Goal: Information Seeking & Learning: Learn about a topic

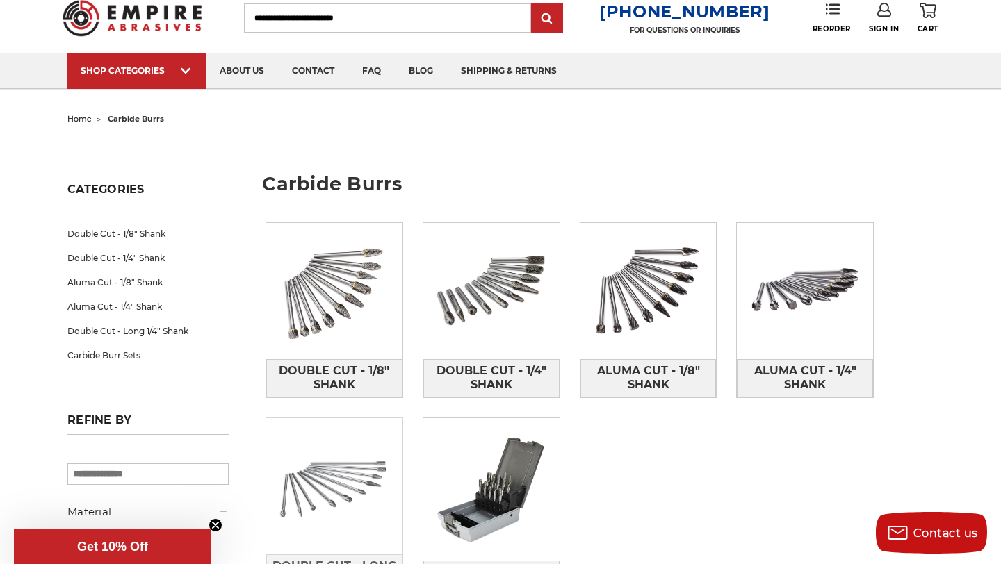
scroll to position [47, 0]
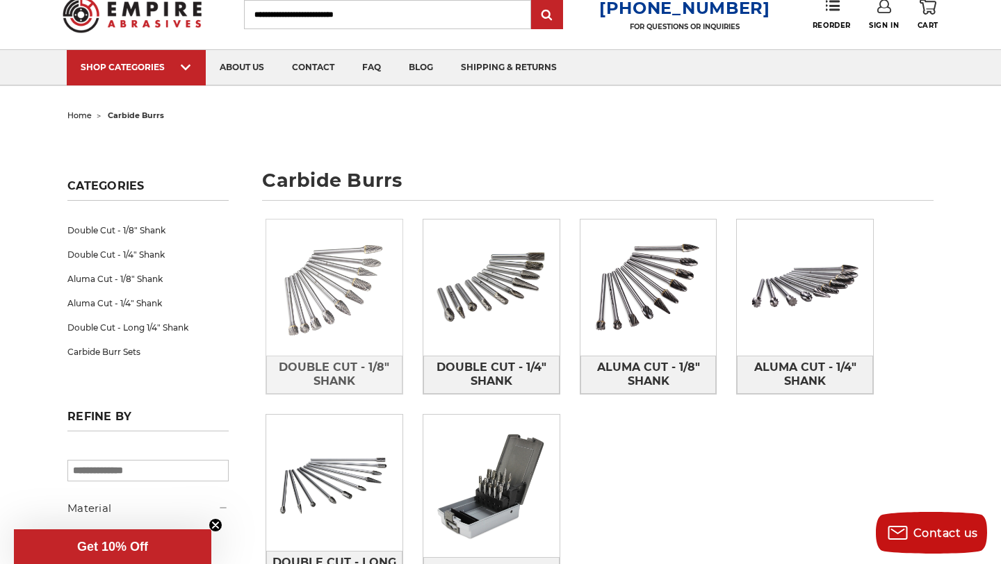
click at [321, 284] on img at bounding box center [334, 288] width 136 height 136
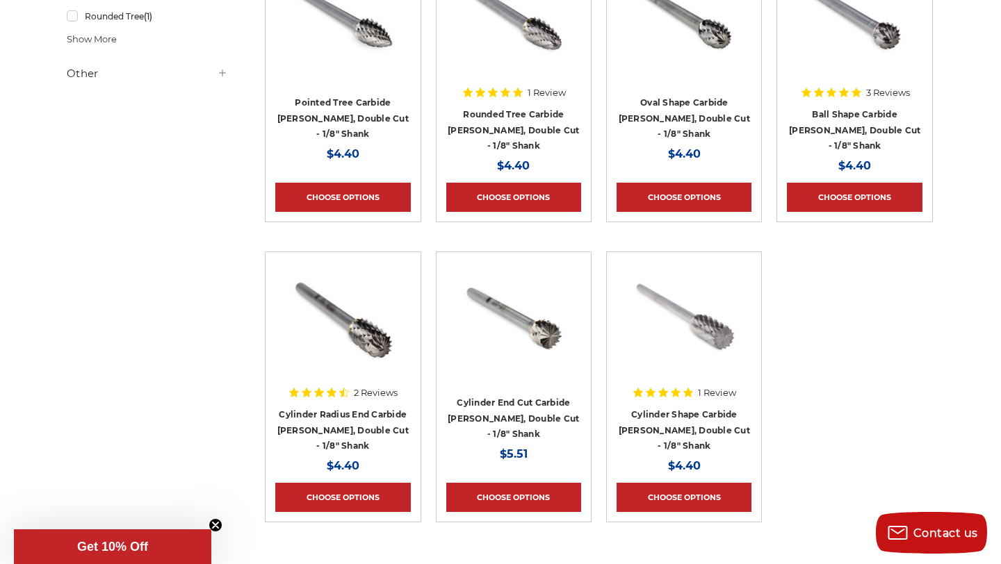
scroll to position [670, 1]
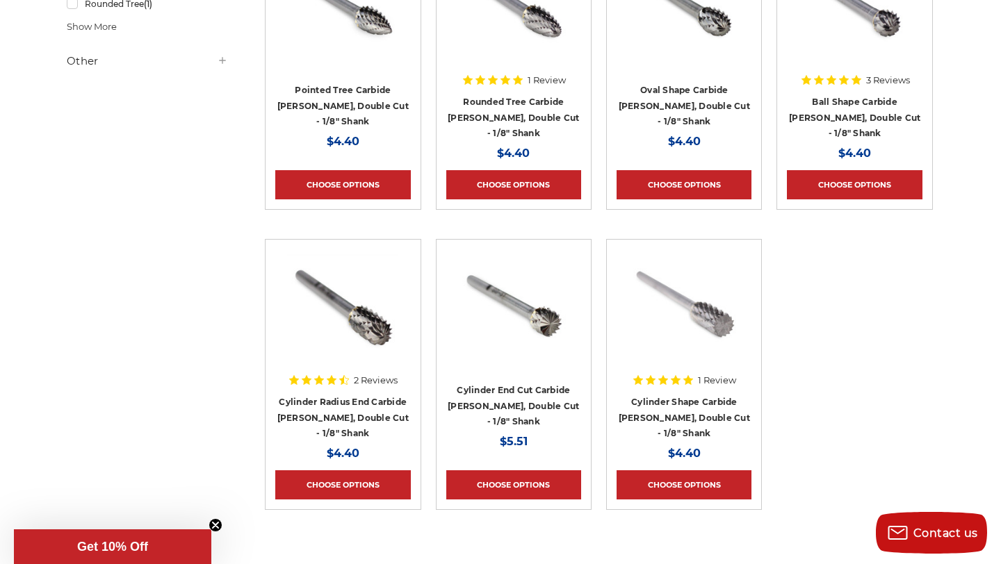
click at [324, 392] on div "2 Reviews" at bounding box center [343, 380] width 110 height 24
click at [321, 408] on link "Cylinder Radius End Carbide [PERSON_NAME], Double Cut - 1/8" Shank" at bounding box center [342, 418] width 131 height 42
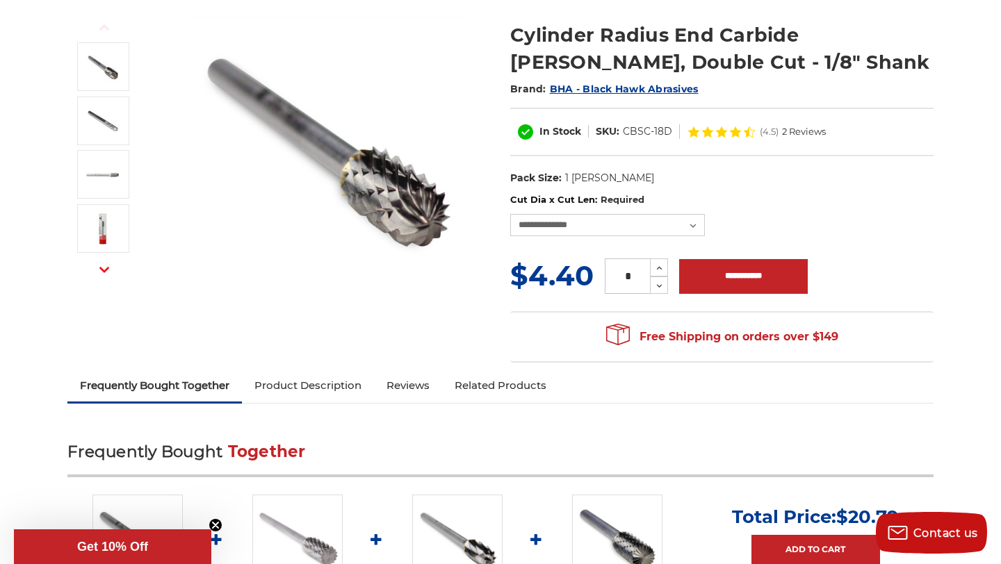
scroll to position [176, 0]
click at [325, 386] on link "Product Description" at bounding box center [308, 385] width 132 height 31
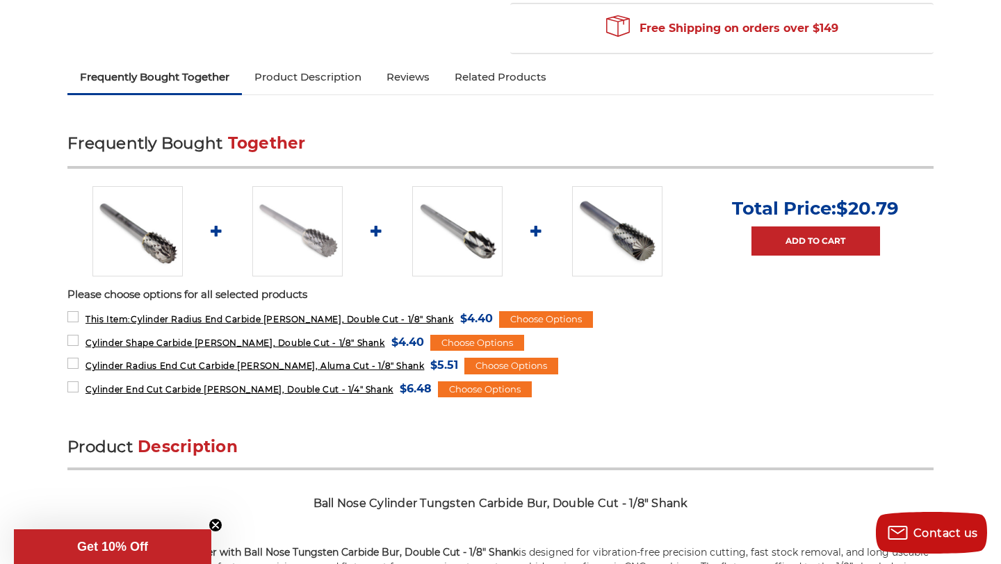
scroll to position [0, 0]
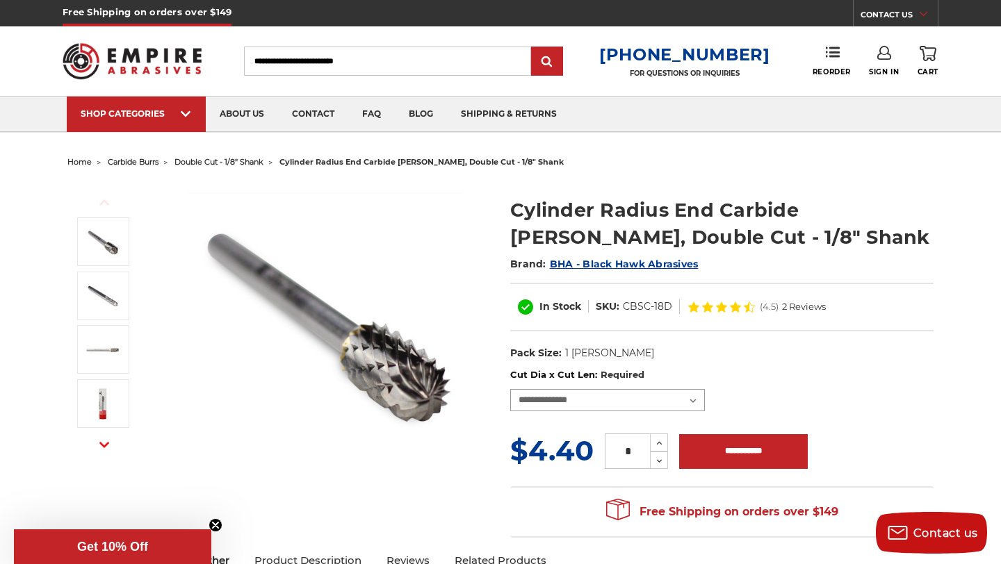
click at [693, 398] on select "**********" at bounding box center [607, 400] width 195 height 22
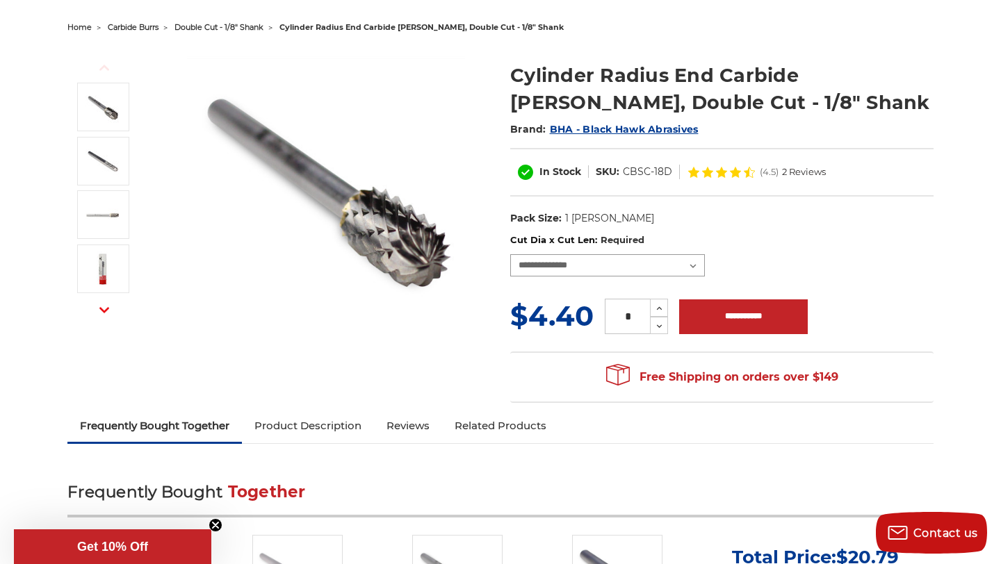
scroll to position [134, 0]
click at [330, 426] on link "Product Description" at bounding box center [308, 426] width 132 height 31
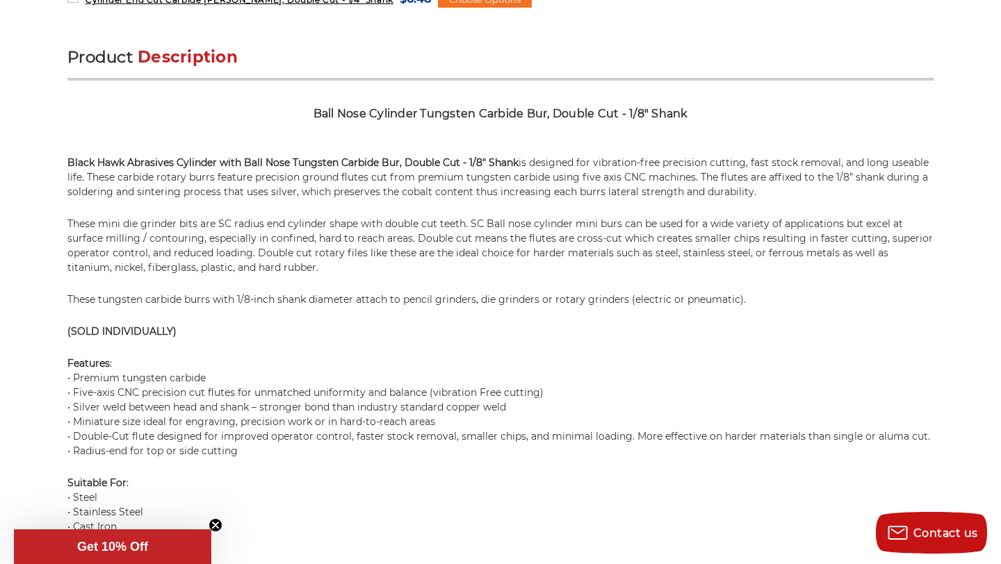
scroll to position [906, 0]
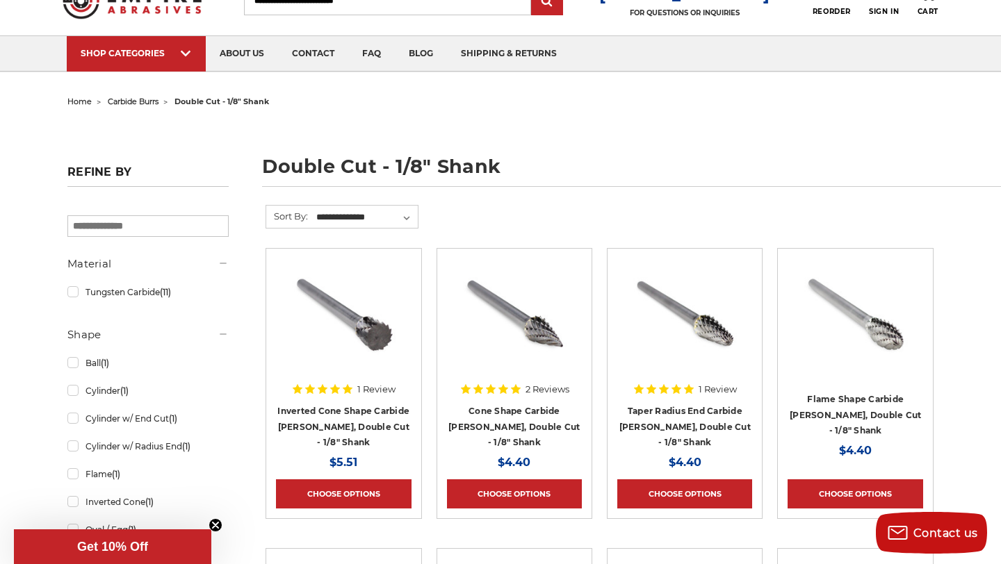
scroll to position [58, 0]
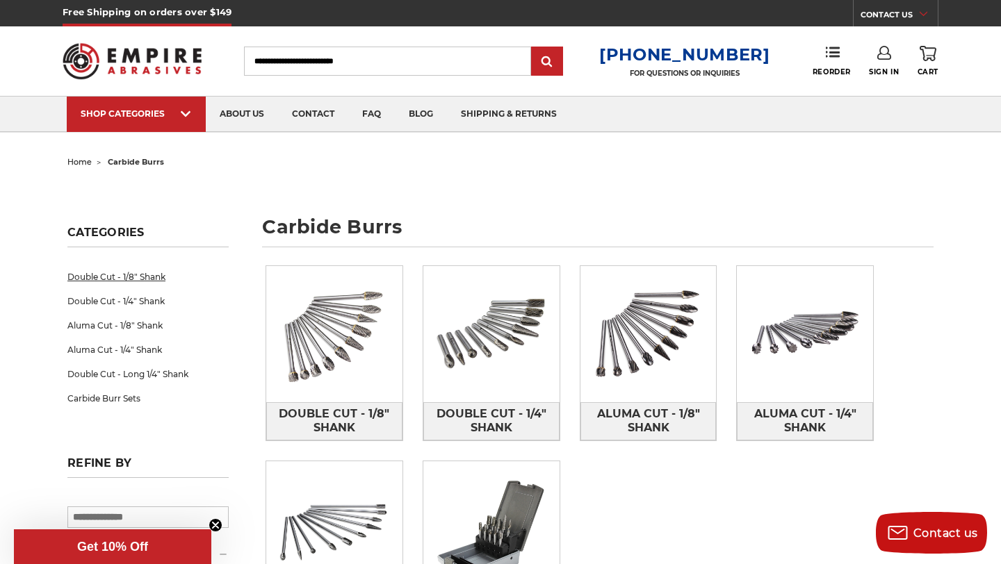
click at [79, 271] on link "Double Cut - 1/8" Shank" at bounding box center [147, 277] width 161 height 24
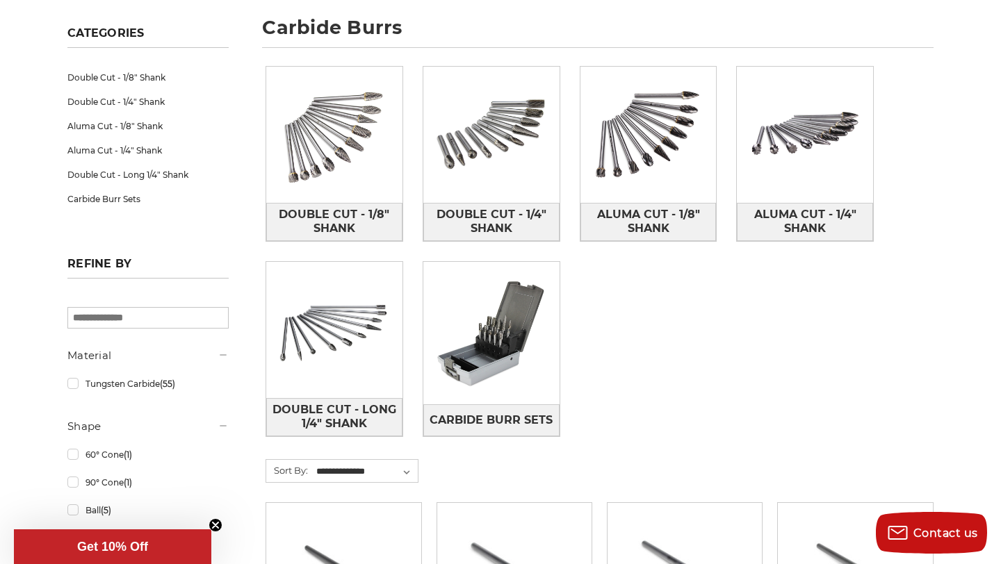
scroll to position [202, 0]
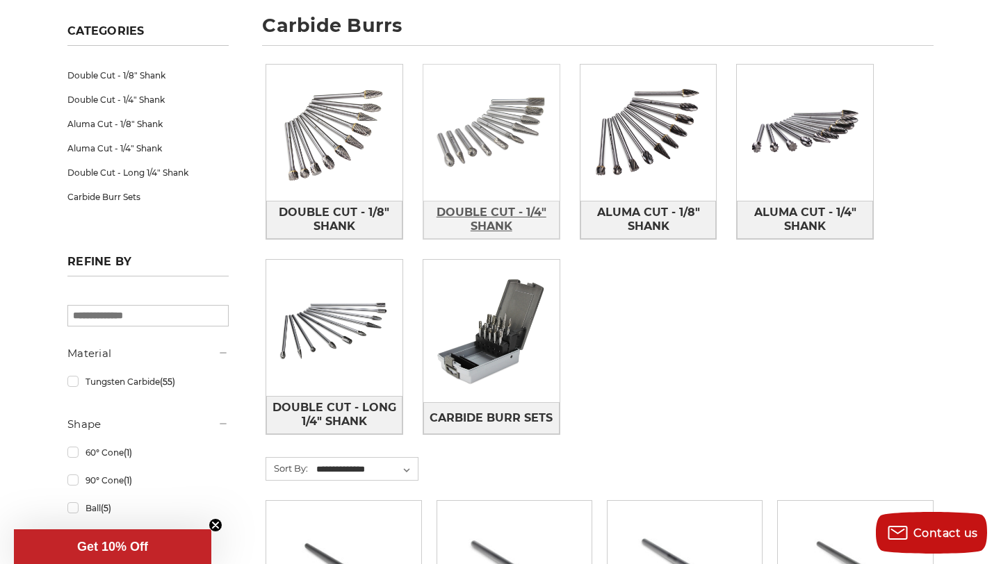
click at [502, 213] on span "Double Cut - 1/4" Shank" at bounding box center [491, 220] width 135 height 38
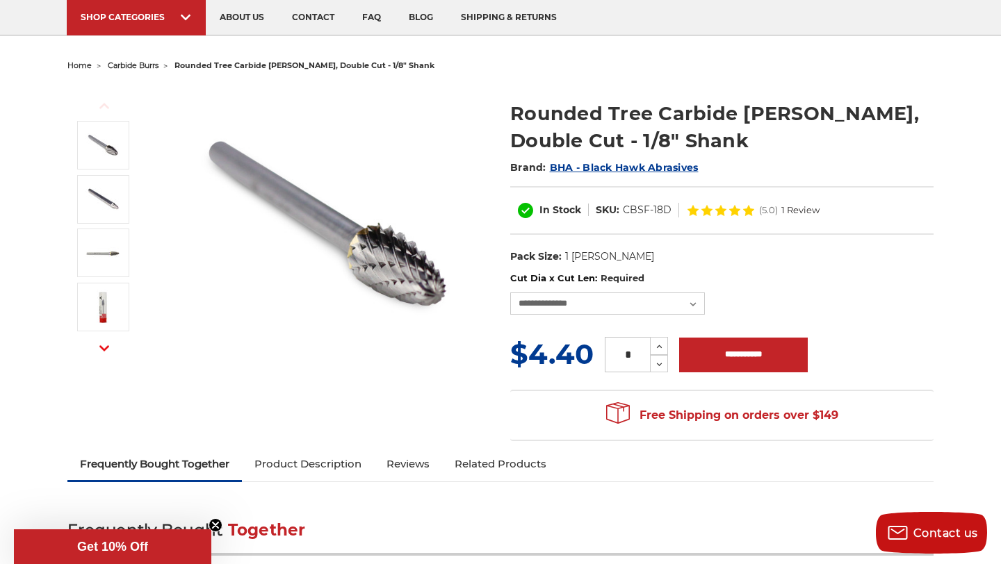
scroll to position [95, 0]
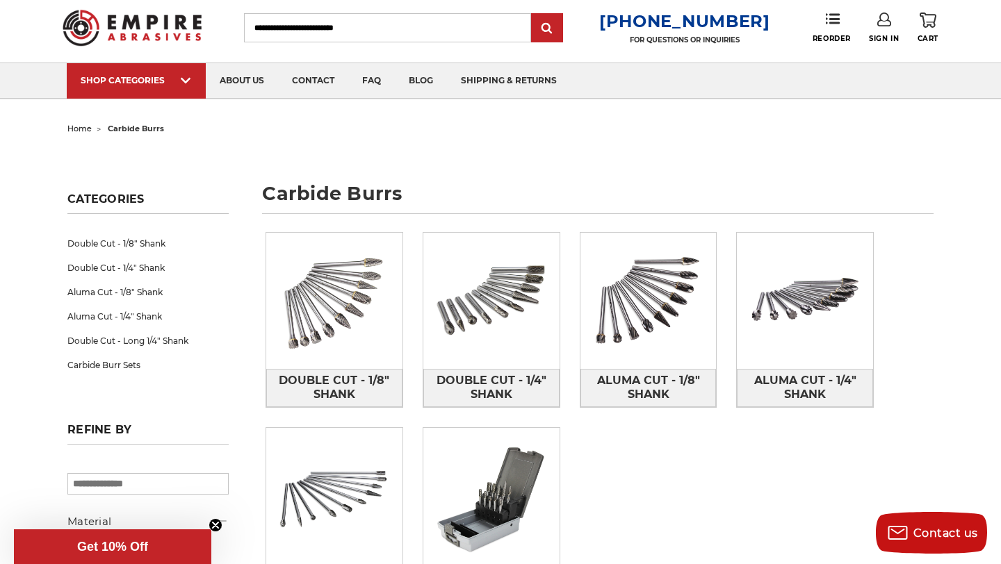
scroll to position [24, 0]
